Goal: Communication & Community: Participate in discussion

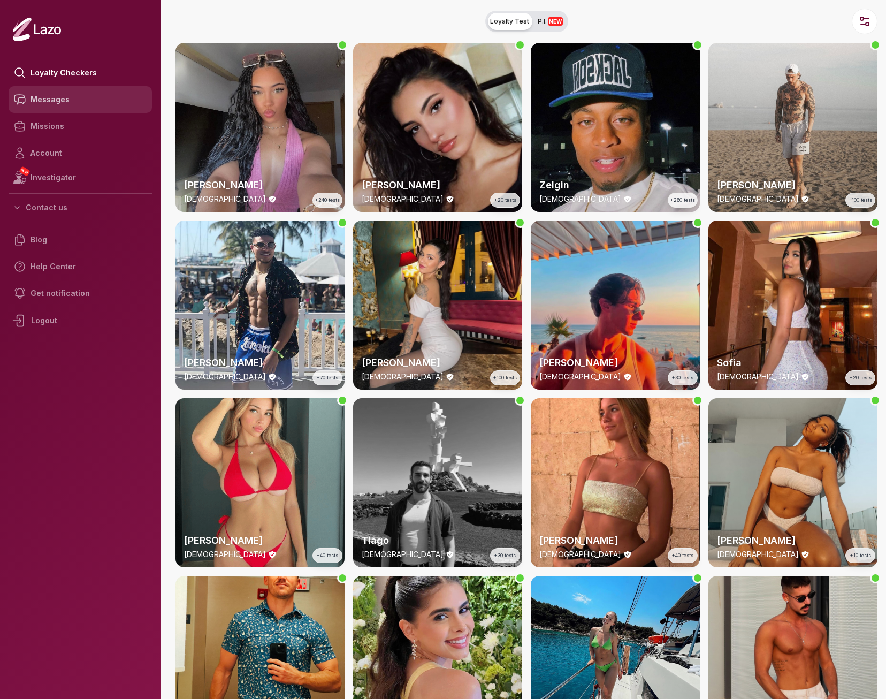
click at [69, 98] on link "Messages" at bounding box center [80, 99] width 143 height 27
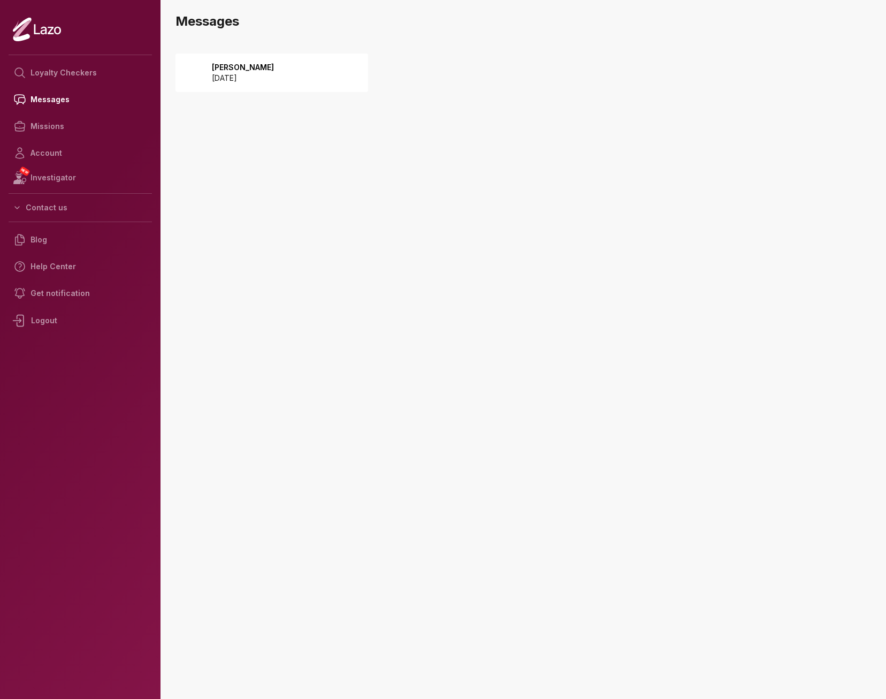
click at [253, 84] on div "Lara 2025 October 10" at bounding box center [272, 73] width 193 height 39
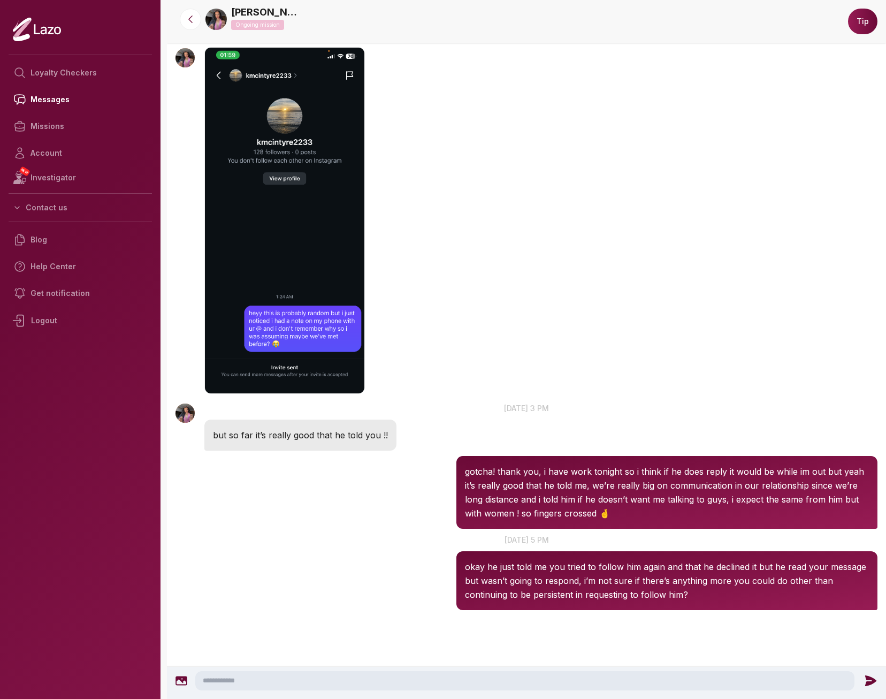
scroll to position [584, 0]
